Goal: Task Accomplishment & Management: Complete application form

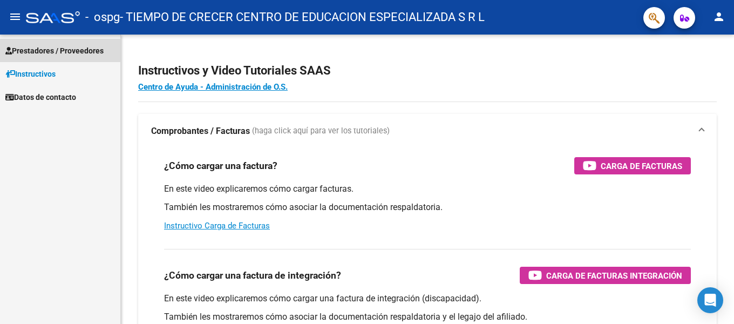
click at [49, 50] on span "Prestadores / Proveedores" at bounding box center [54, 51] width 98 height 12
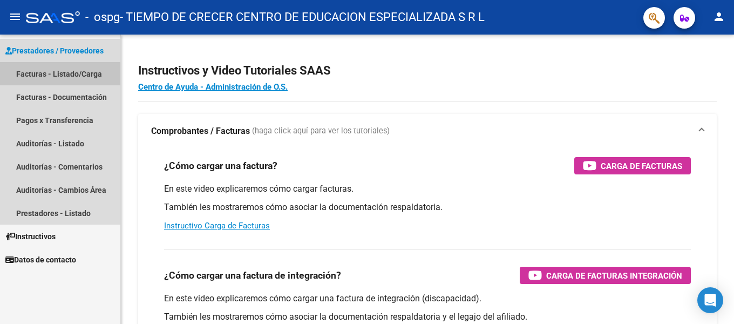
click at [57, 75] on link "Facturas - Listado/Carga" at bounding box center [60, 73] width 120 height 23
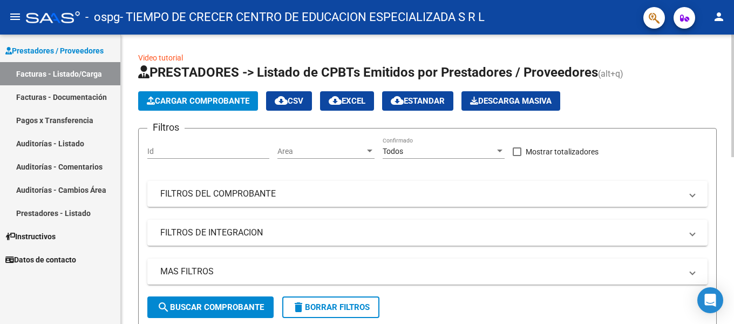
click at [215, 104] on span "Cargar Comprobante" at bounding box center [198, 101] width 103 height 10
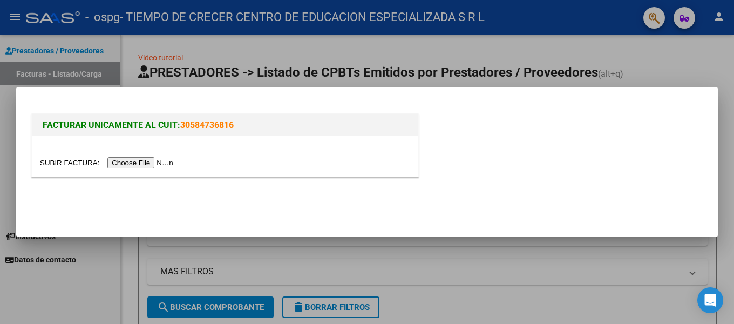
click at [155, 161] on input "file" at bounding box center [108, 162] width 137 height 11
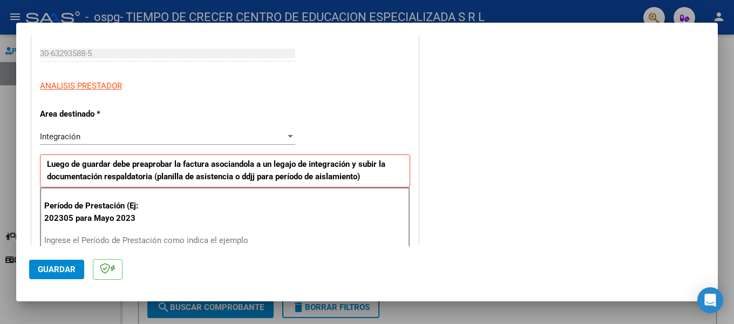
scroll to position [216, 0]
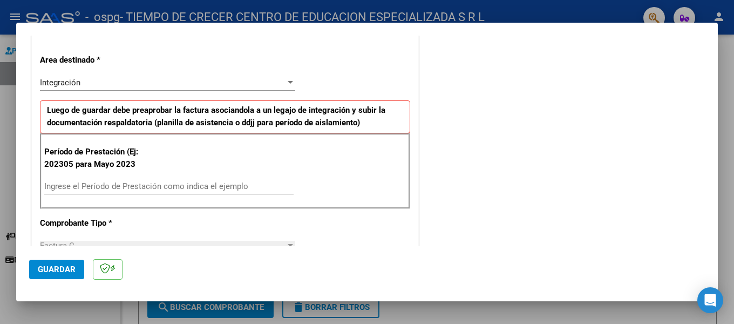
click at [103, 187] on input "Ingrese el Período de Prestación como indica el ejemplo" at bounding box center [168, 186] width 249 height 10
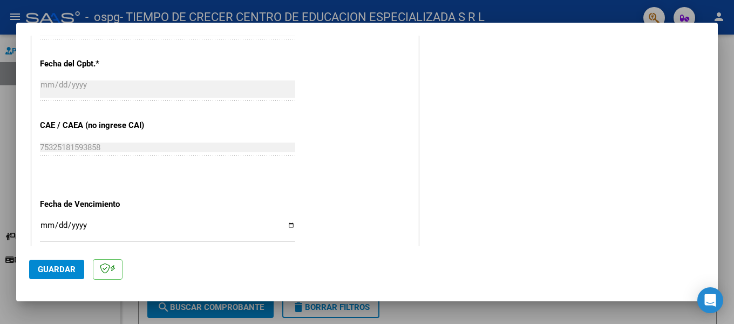
scroll to position [648, 0]
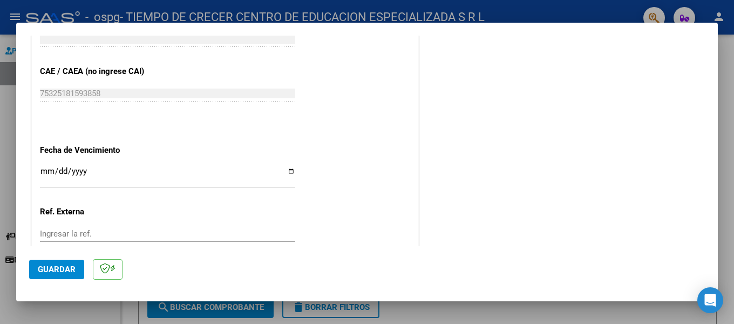
type input "202507"
click at [288, 172] on input "Ingresar la fecha" at bounding box center [167, 175] width 255 height 17
click at [288, 170] on input "Ingresar la fecha" at bounding box center [167, 175] width 255 height 17
type input "[DATE]"
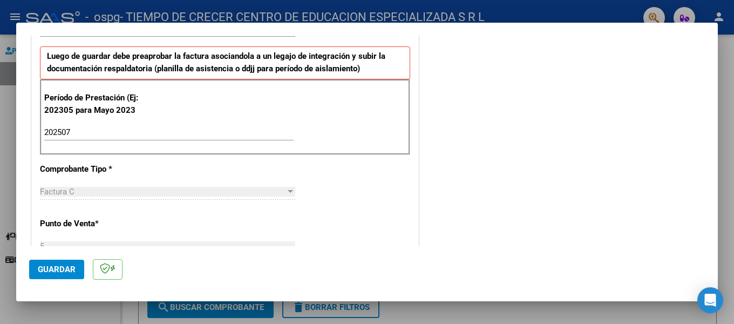
scroll to position [432, 0]
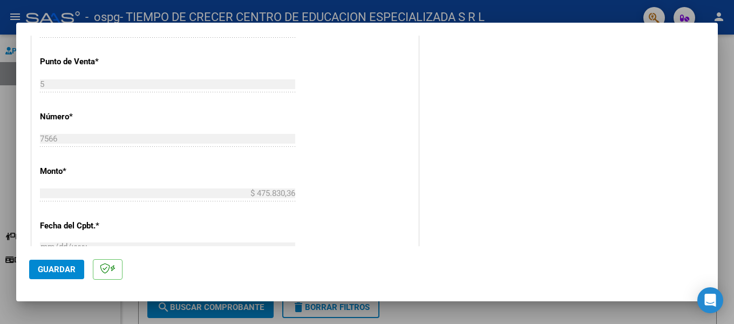
click at [58, 272] on span "Guardar" at bounding box center [57, 270] width 38 height 10
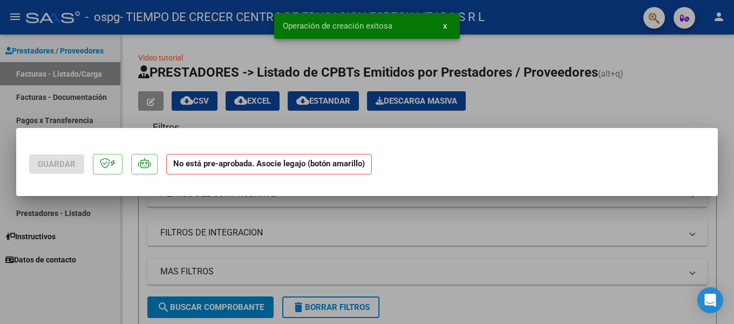
scroll to position [0, 0]
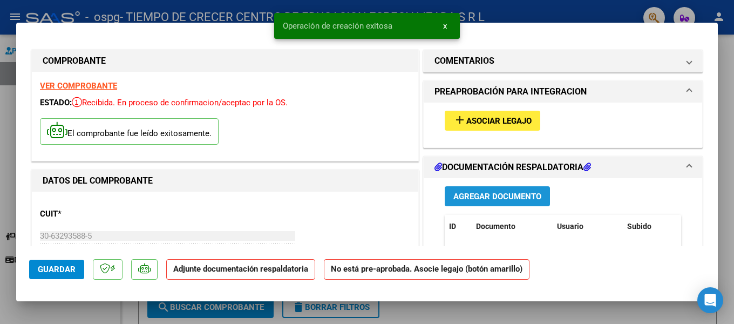
click at [461, 199] on span "Agregar Documento" at bounding box center [498, 197] width 88 height 10
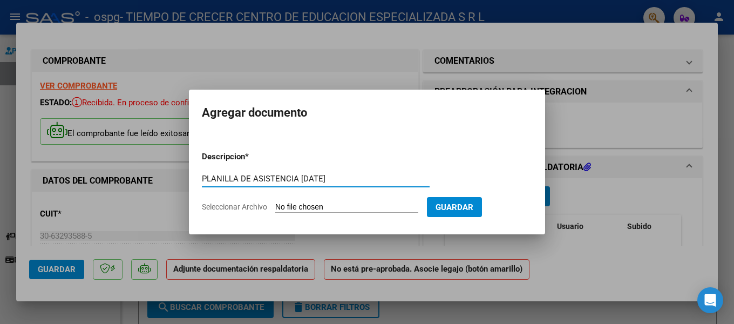
type input "PLANILLA DE ASISTENCIA [DATE]"
click at [305, 209] on input "Seleccionar Archivo" at bounding box center [346, 207] width 143 height 10
type input "C:\fakepath\[PERSON_NAME] asistencia [DATE].pdf"
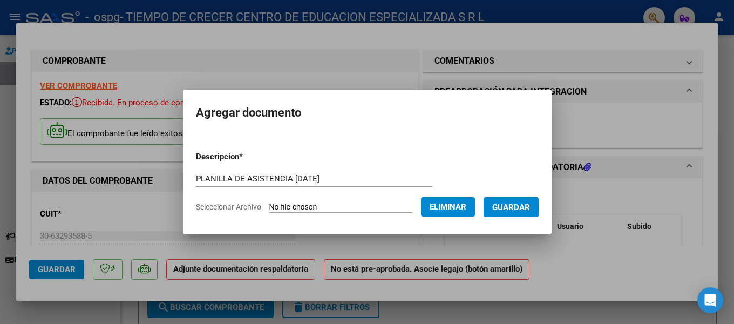
click at [518, 207] on span "Guardar" at bounding box center [511, 207] width 38 height 10
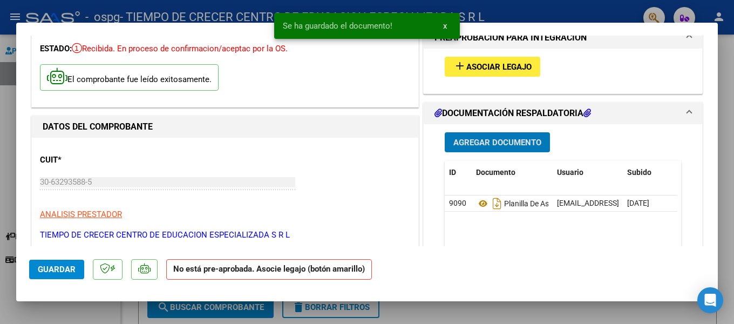
scroll to position [108, 0]
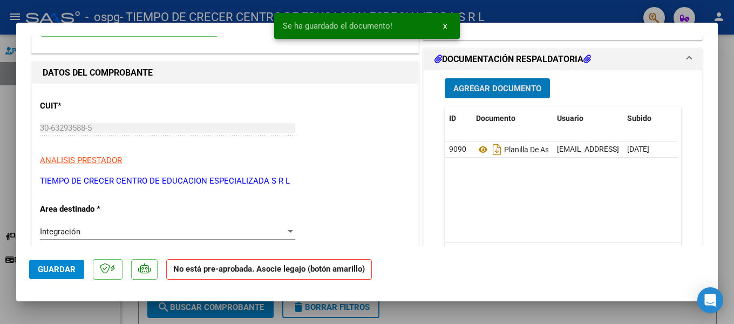
click at [492, 86] on span "Agregar Documento" at bounding box center [498, 89] width 88 height 10
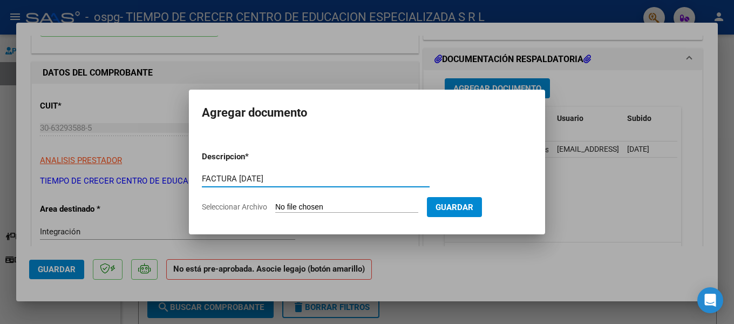
type input "FACTURA [DATE]"
click at [288, 206] on input "Seleccionar Archivo" at bounding box center [346, 207] width 143 height 10
type input "C:\fakepath\Factura C 0005-00007566.pdf"
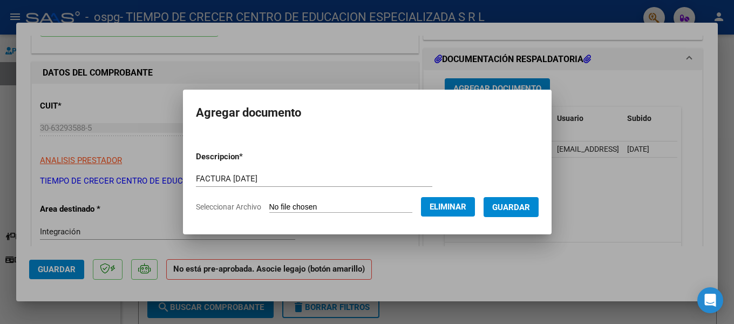
click at [512, 215] on button "Guardar" at bounding box center [511, 207] width 55 height 20
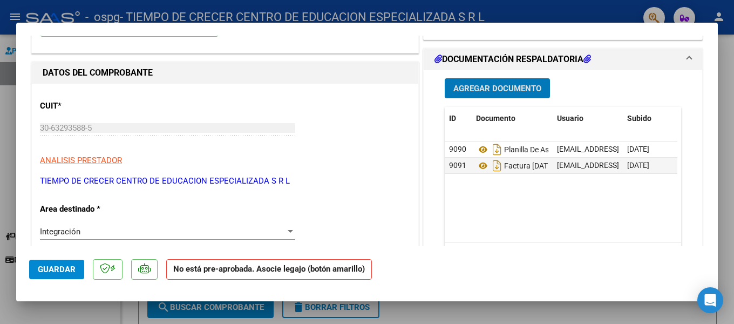
scroll to position [0, 0]
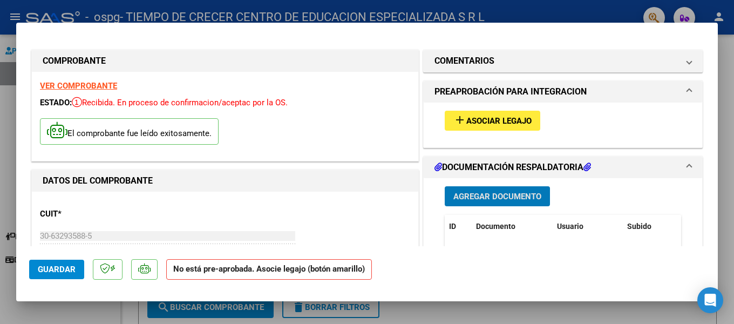
click at [484, 127] on button "add Asociar Legajo" at bounding box center [493, 121] width 96 height 20
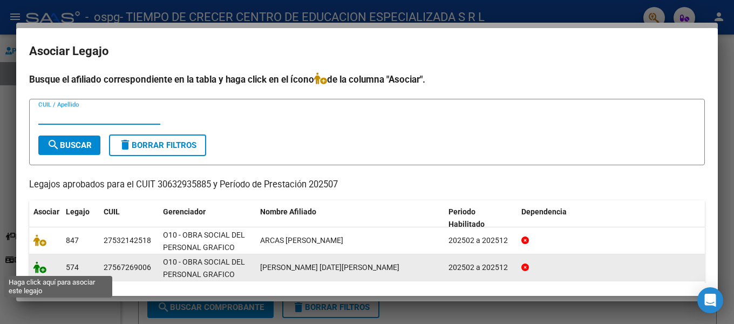
click at [43, 271] on icon at bounding box center [39, 267] width 13 height 12
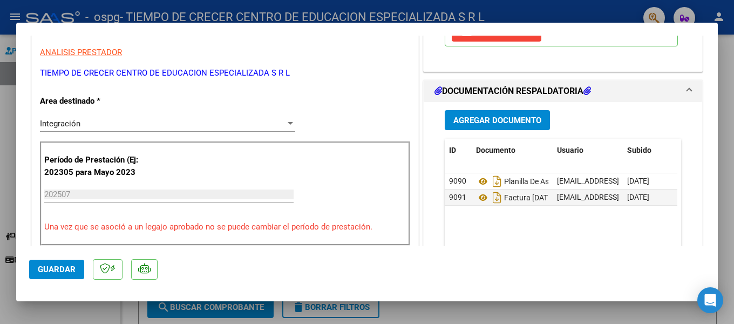
scroll to position [324, 0]
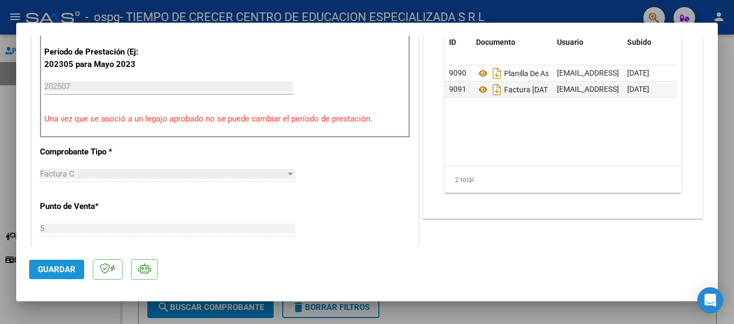
click at [65, 269] on span "Guardar" at bounding box center [57, 270] width 38 height 10
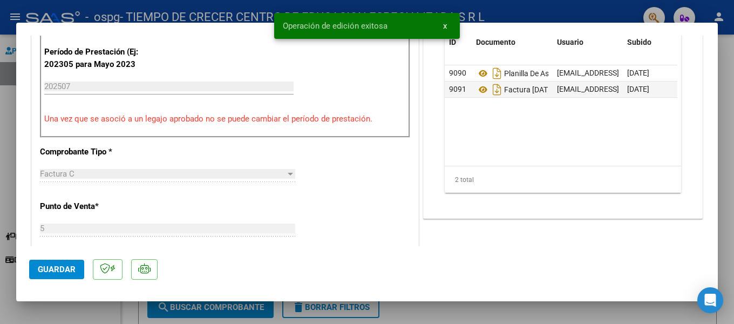
click at [65, 269] on span "Guardar" at bounding box center [57, 270] width 38 height 10
click at [418, 316] on div at bounding box center [367, 162] width 734 height 324
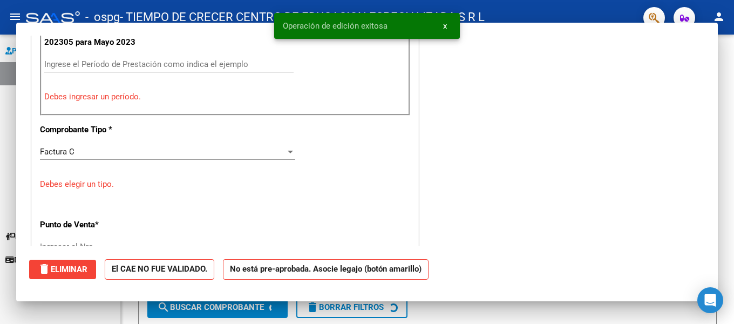
scroll to position [0, 0]
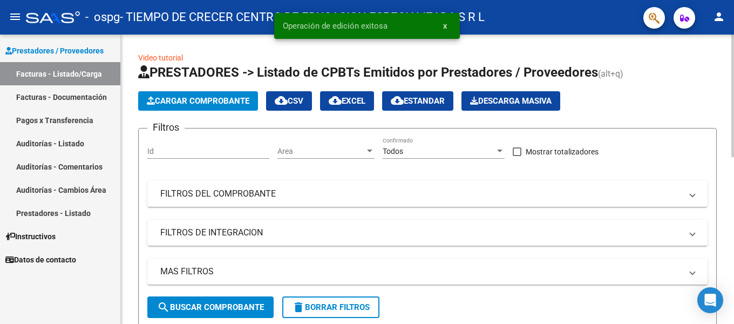
click at [197, 104] on span "Cargar Comprobante" at bounding box center [198, 101] width 103 height 10
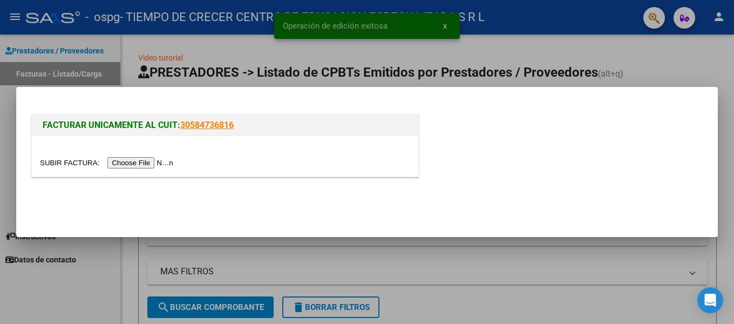
click at [149, 164] on input "file" at bounding box center [108, 162] width 137 height 11
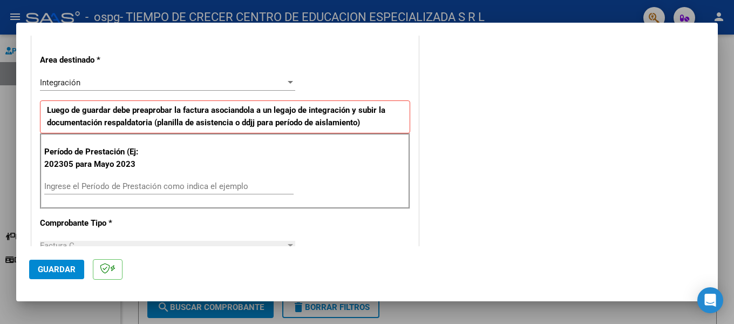
scroll to position [270, 0]
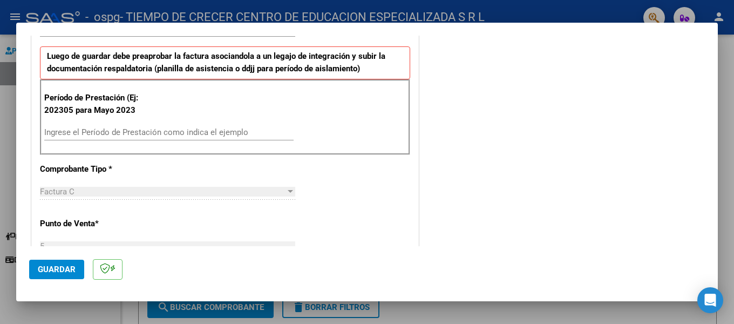
click at [99, 132] on input "Ingrese el Período de Prestación como indica el ejemplo" at bounding box center [168, 132] width 249 height 10
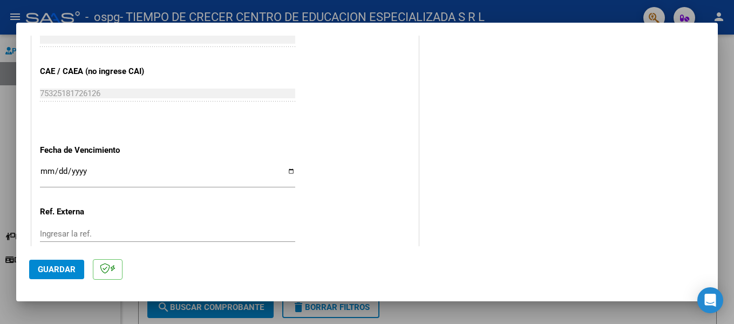
scroll to position [702, 0]
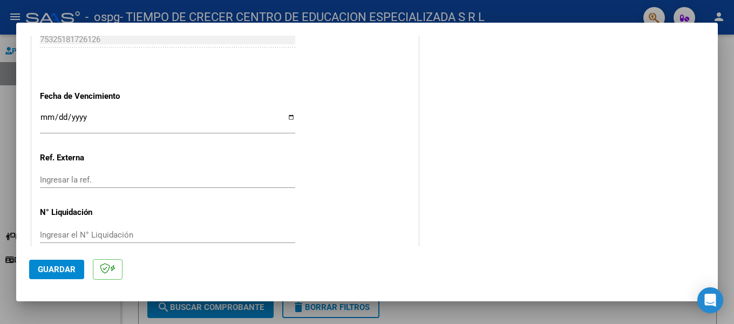
type input "202507"
click at [288, 121] on input "Ingresar la fecha" at bounding box center [167, 121] width 255 height 17
type input "[DATE]"
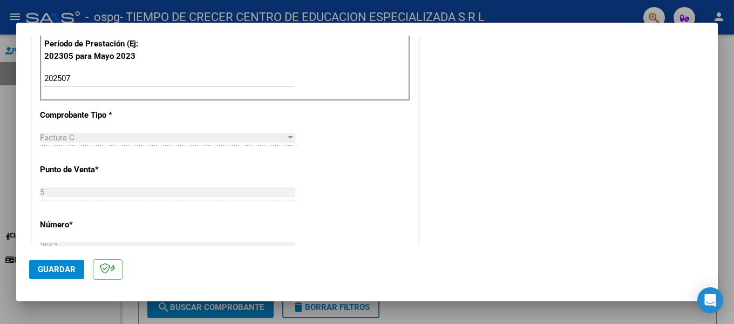
scroll to position [378, 0]
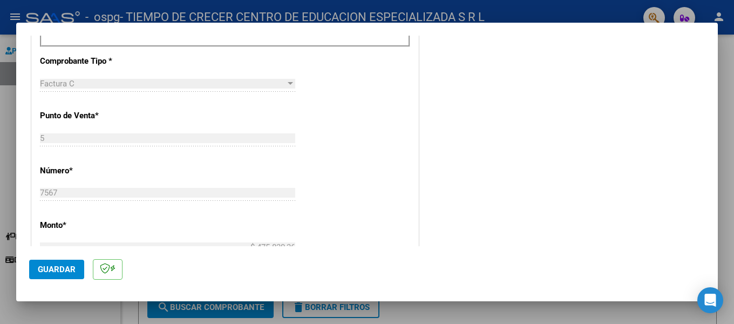
click at [37, 270] on button "Guardar" at bounding box center [56, 269] width 55 height 19
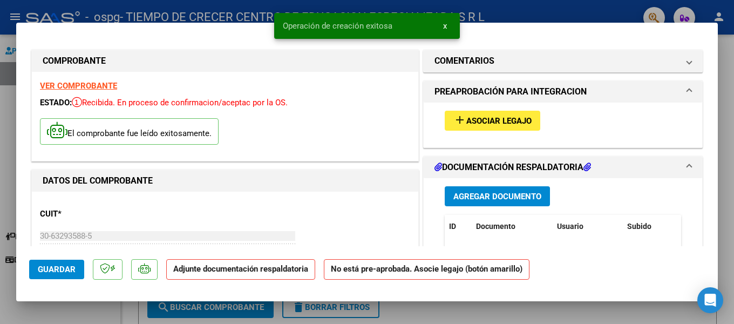
click at [458, 198] on span "Agregar Documento" at bounding box center [498, 197] width 88 height 10
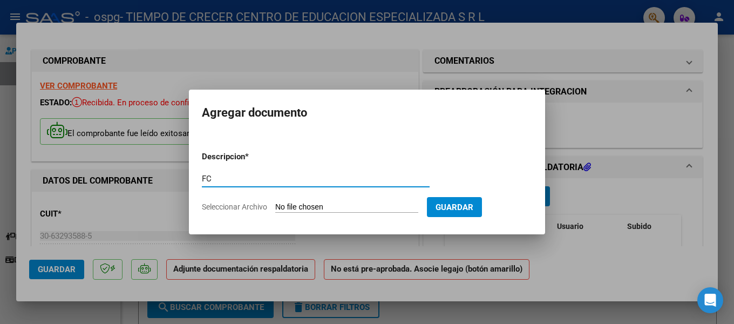
type input "FC"
click at [294, 208] on input "Seleccionar Archivo" at bounding box center [346, 207] width 143 height 10
type input "C:\fakepath\Factura C 0005-00007567.pdf"
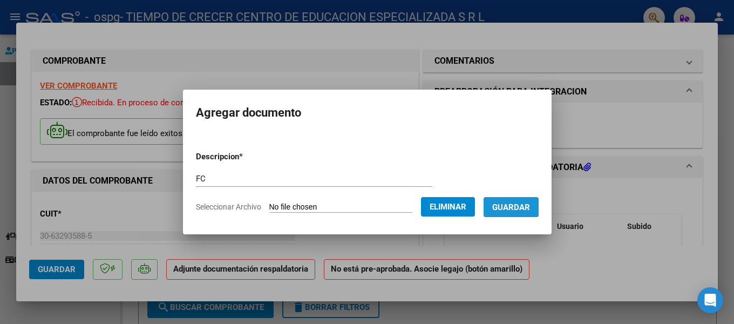
click at [514, 209] on span "Guardar" at bounding box center [511, 207] width 38 height 10
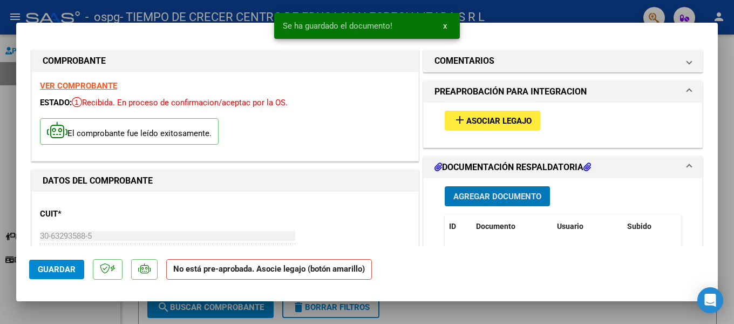
click at [505, 198] on span "Agregar Documento" at bounding box center [498, 197] width 88 height 10
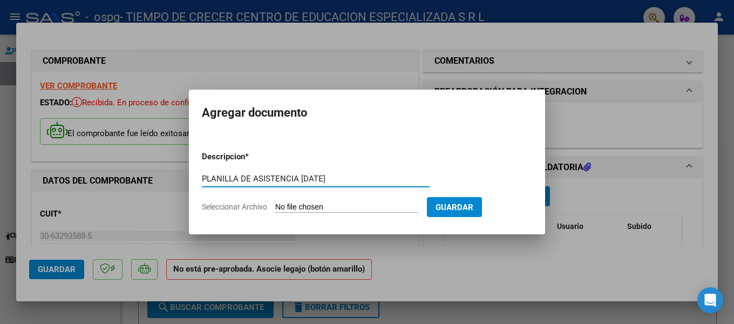
type input "PLANILLA DE ASISTENCIA [DATE]"
click at [302, 205] on input "Seleccionar Archivo" at bounding box center [346, 207] width 143 height 10
type input "C:\fakepath\ARCAS ASISTENCIA [DATE].pdf"
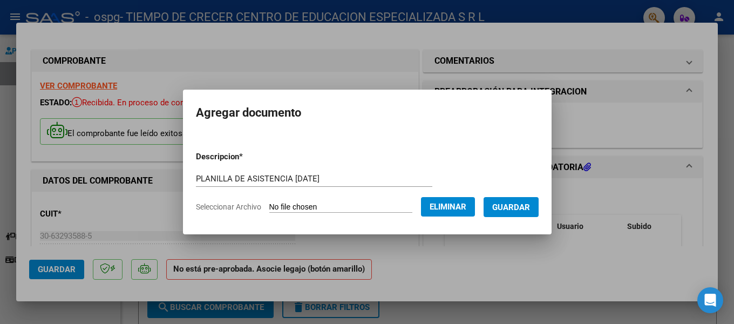
click at [508, 212] on span "Guardar" at bounding box center [511, 207] width 38 height 10
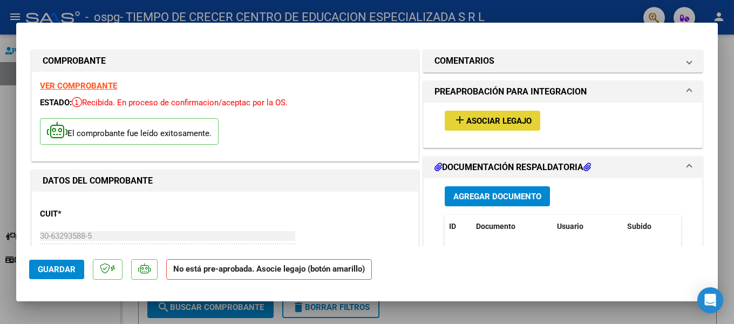
click at [504, 126] on button "add Asociar Legajo" at bounding box center [493, 121] width 96 height 20
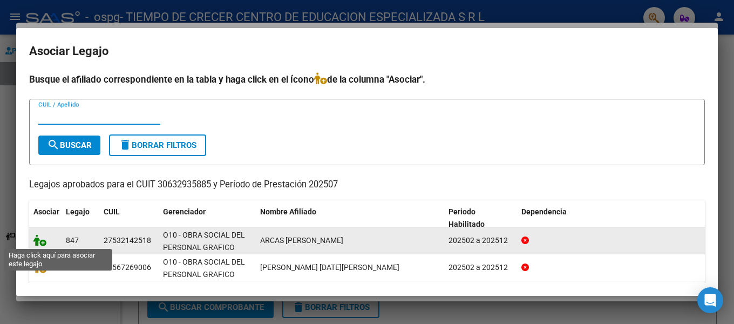
click at [43, 242] on icon at bounding box center [39, 240] width 13 height 12
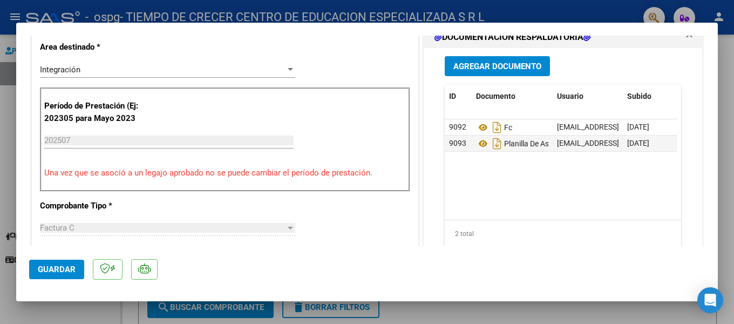
scroll to position [324, 0]
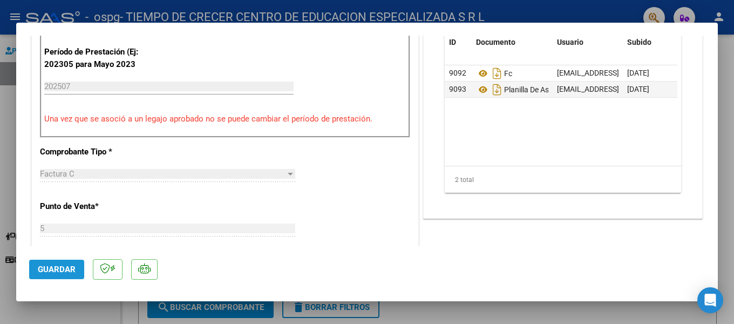
click at [42, 266] on span "Guardar" at bounding box center [57, 270] width 38 height 10
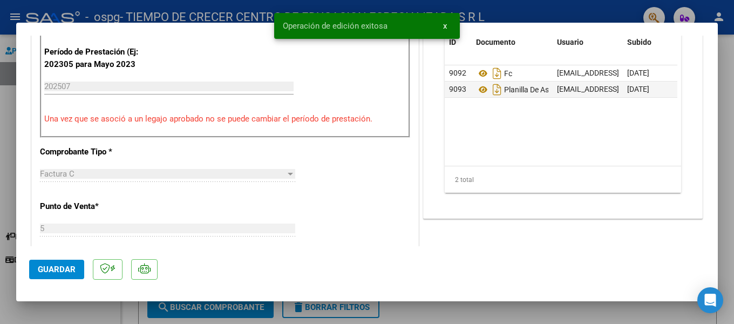
click at [52, 273] on span "Guardar" at bounding box center [57, 270] width 38 height 10
click at [438, 317] on div at bounding box center [367, 162] width 734 height 324
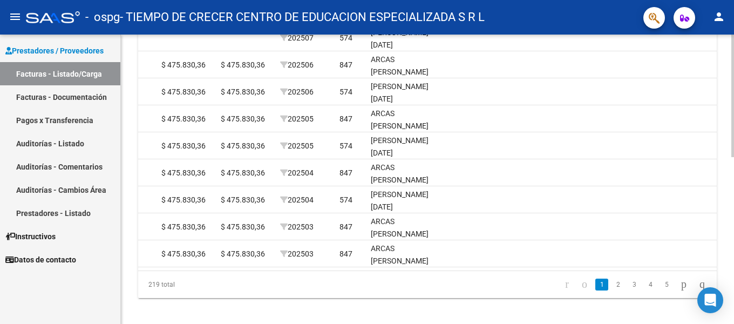
scroll to position [0, 846]
